Goal: Check status: Check status

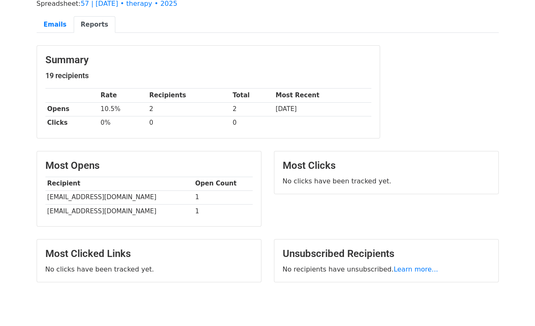
scroll to position [62, 0]
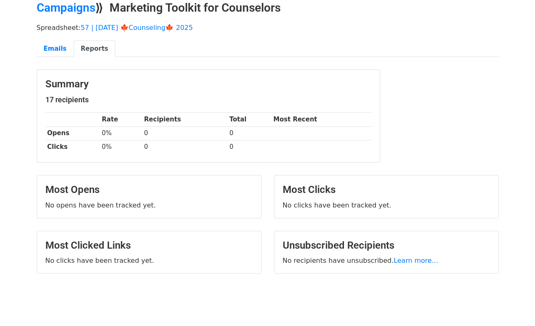
scroll to position [38, 0]
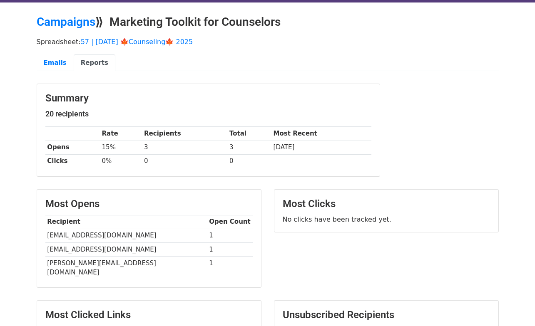
scroll to position [26, 0]
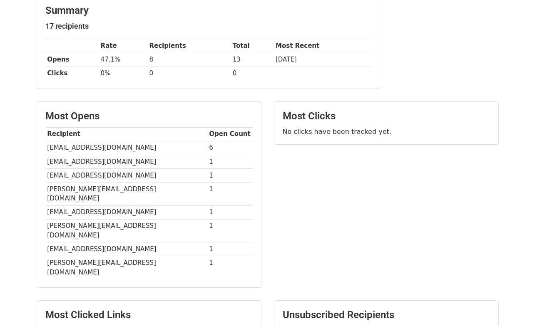
scroll to position [116, 0]
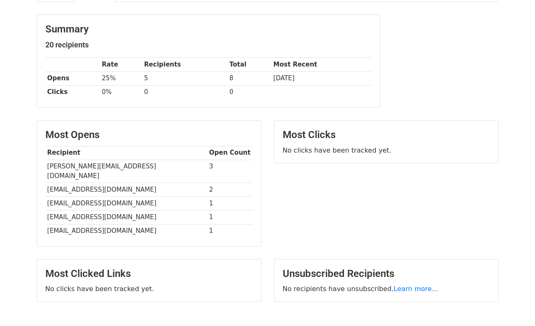
scroll to position [94, 0]
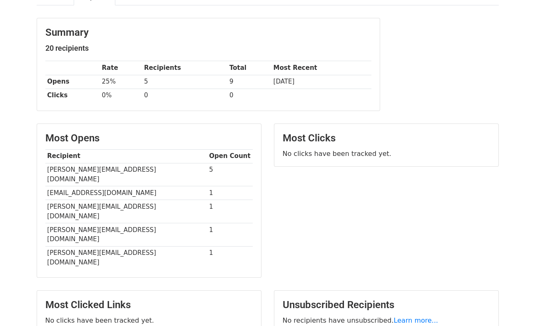
scroll to position [90, 0]
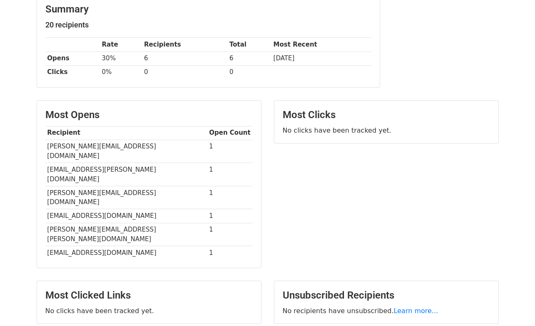
scroll to position [114, 0]
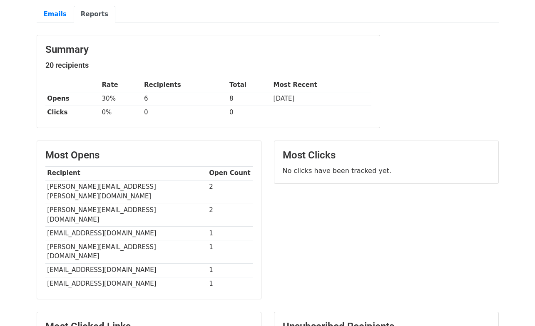
scroll to position [80, 0]
